Goal: Task Accomplishment & Management: Manage account settings

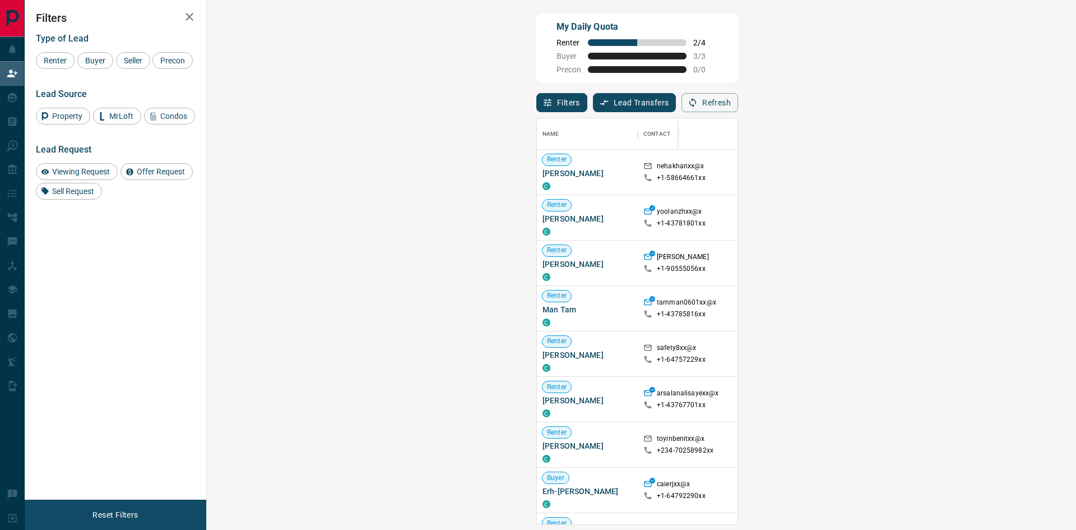
scroll to position [397, 837]
click at [738, 36] on div "My Daily Quota Renter 2 / 4 Buyer 3 / 3 Precon 0 / 0" at bounding box center [637, 48] width 202 height 70
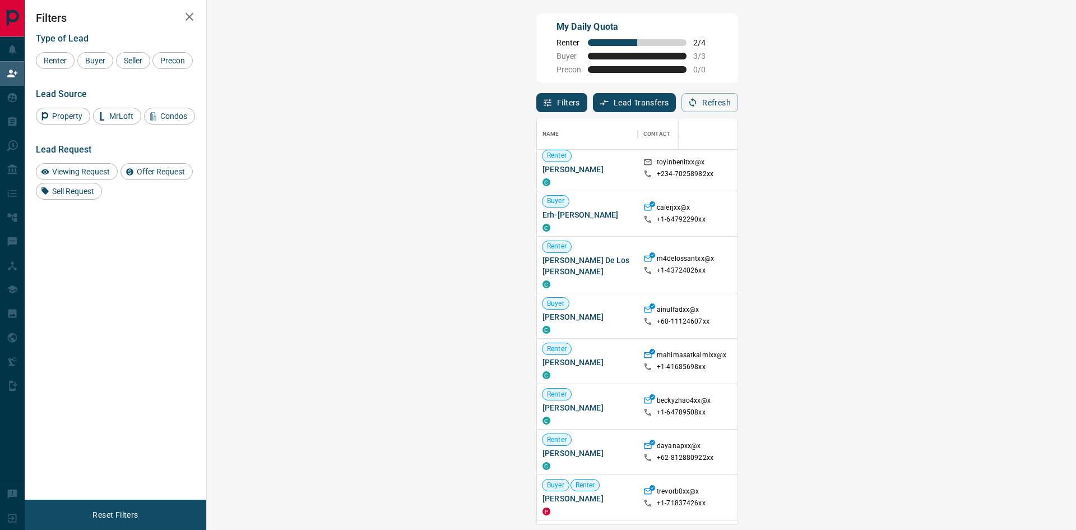
scroll to position [280, 0]
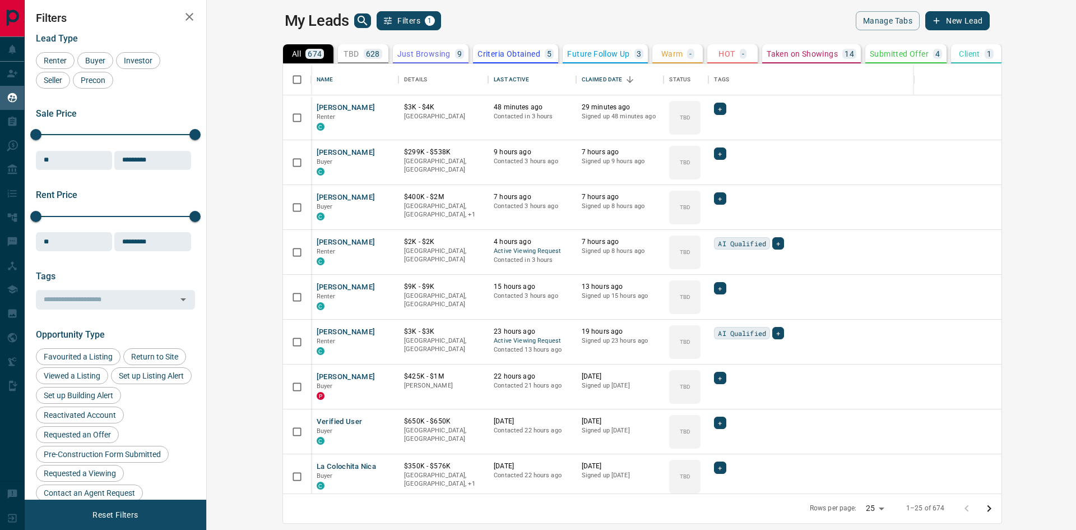
scroll to position [421, 856]
